Goal: Task Accomplishment & Management: Complete application form

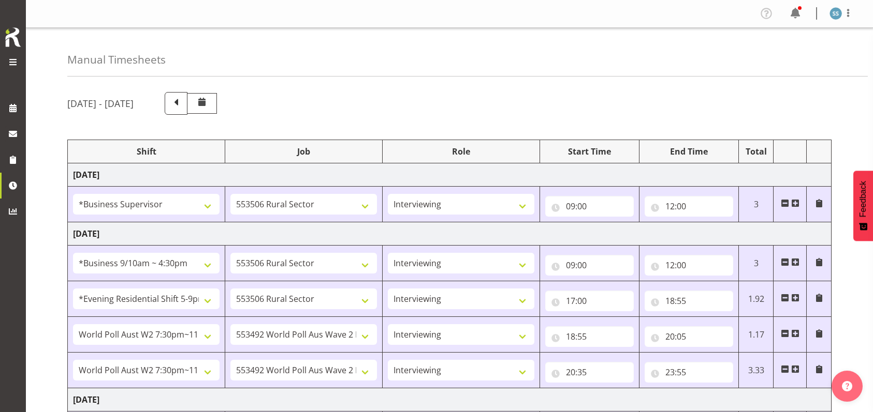
select select "1607"
select select "10587"
select select "47"
select select "26078"
select select "10587"
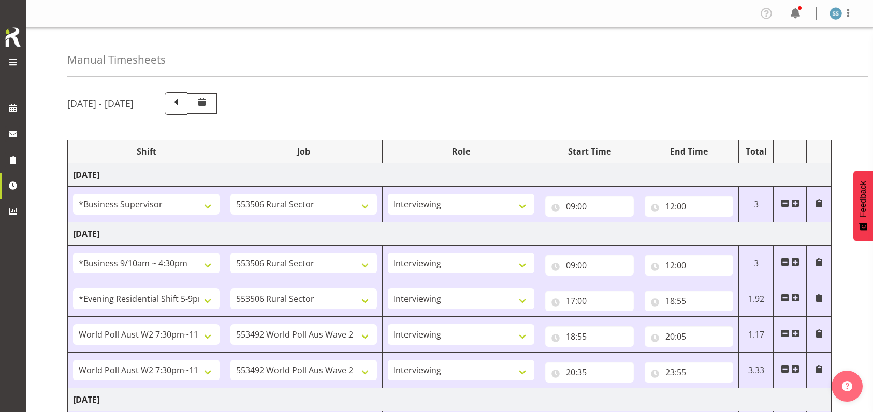
select select "47"
select select "48116"
select select "10587"
select select "47"
select select "56692"
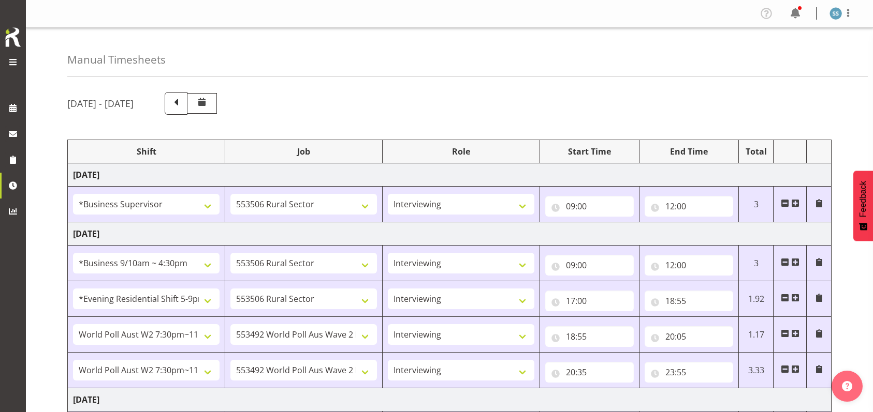
select select "10499"
select select "47"
select select "56692"
select select "10499"
select select "47"
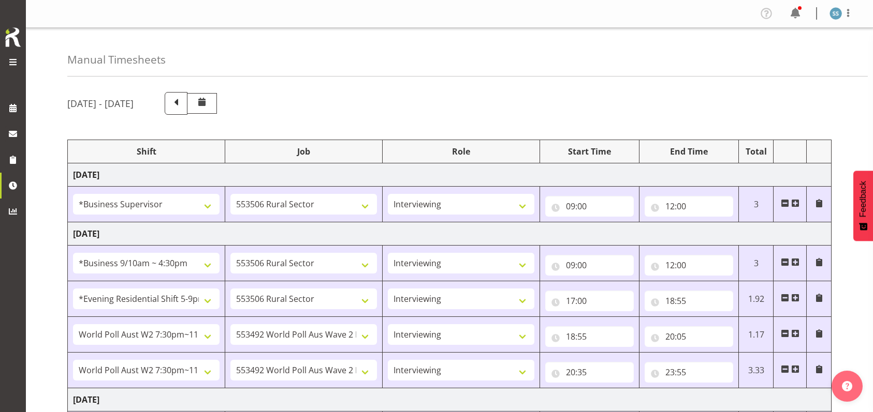
select select "48116"
select select "9426"
select select "47"
select select "56692"
select select "10499"
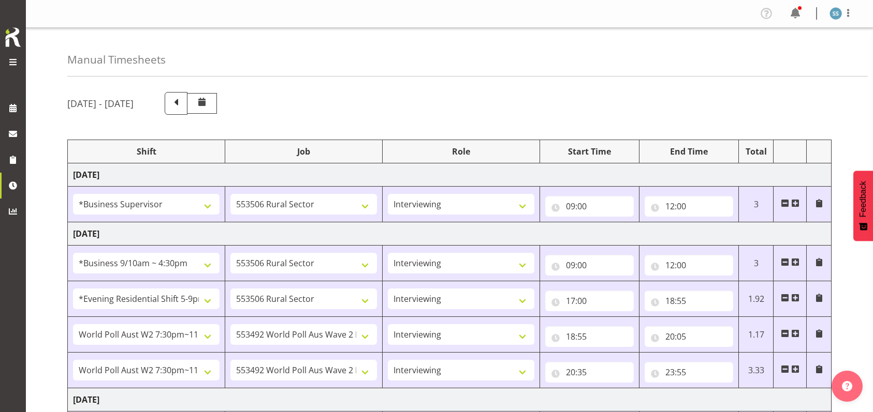
select select "47"
select select "48116"
select select "9426"
select select "47"
select select "56692"
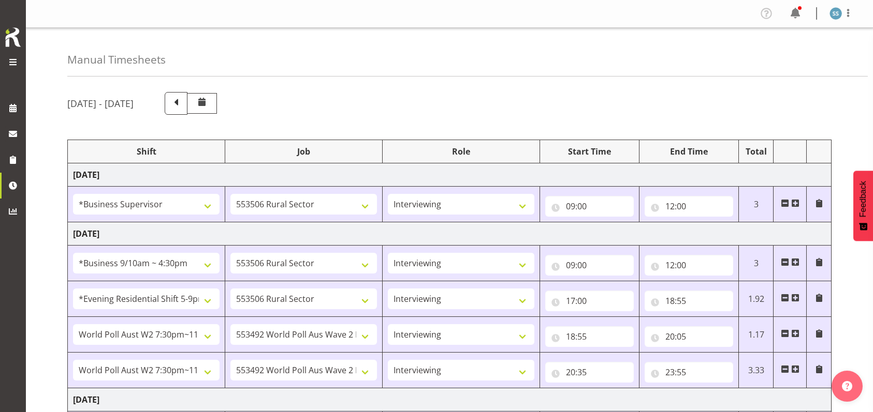
select select "10499"
select select "47"
select select "26078"
select select "10499"
select select "47"
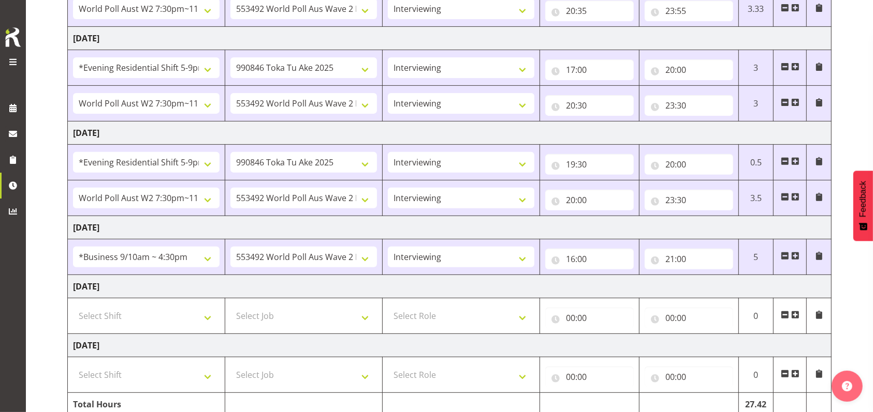
scroll to position [410, 0]
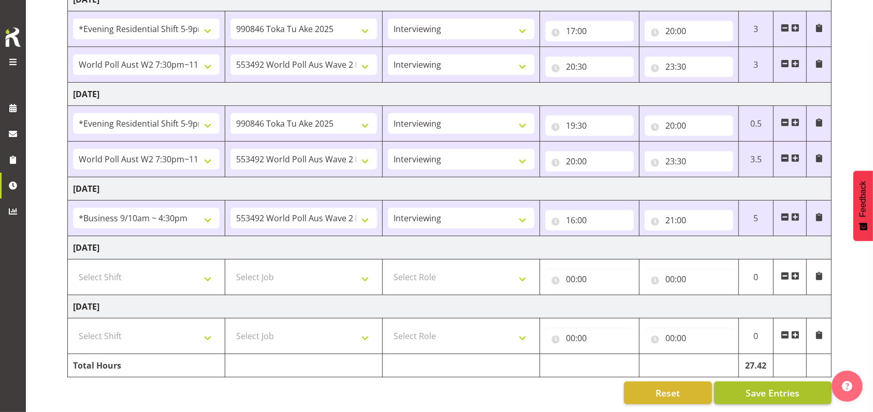
click at [771, 387] on span "Save Entries" at bounding box center [772, 393] width 54 height 13
